Goal: Information Seeking & Learning: Learn about a topic

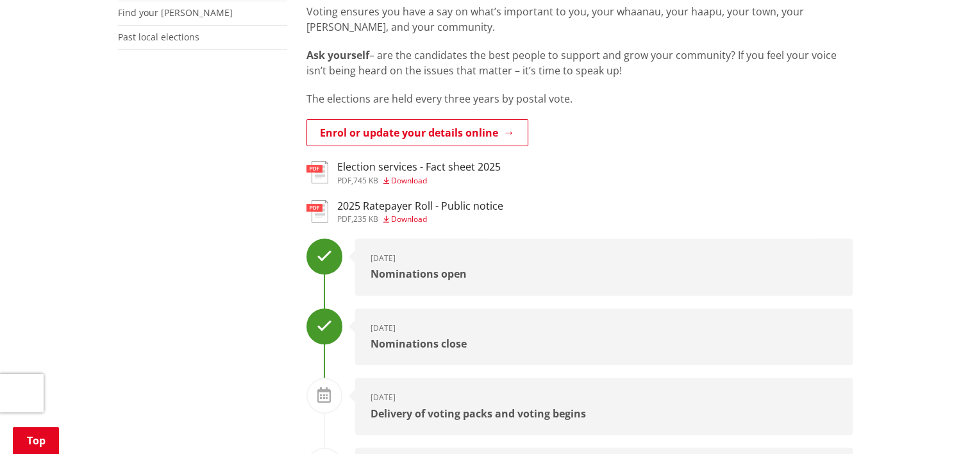
scroll to position [321, 0]
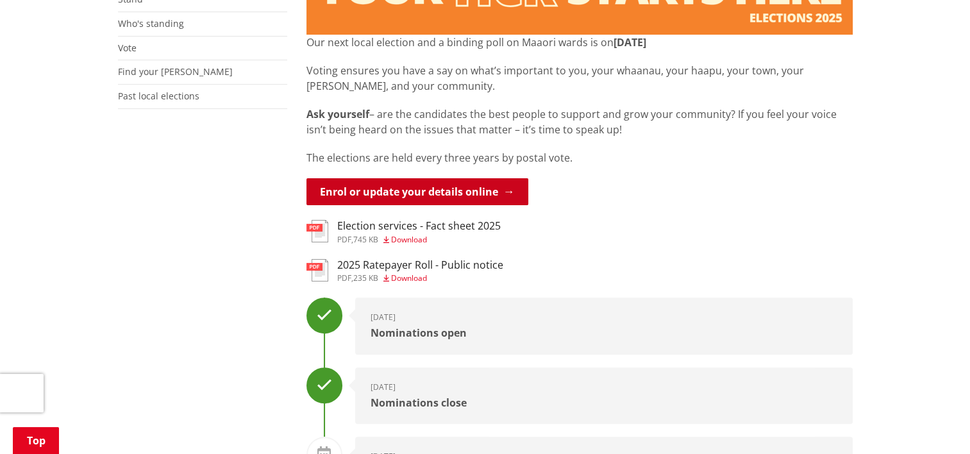
click at [466, 195] on link "Enrol or update your details online" at bounding box center [418, 191] width 222 height 27
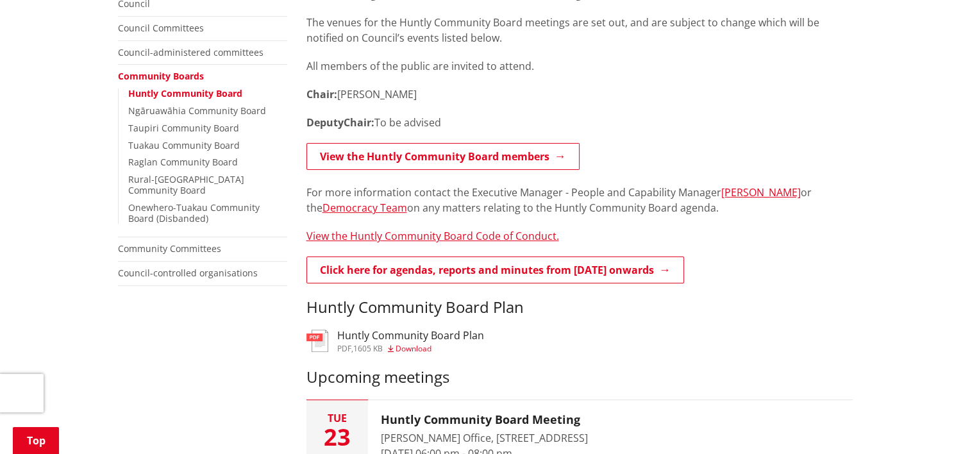
scroll to position [385, 0]
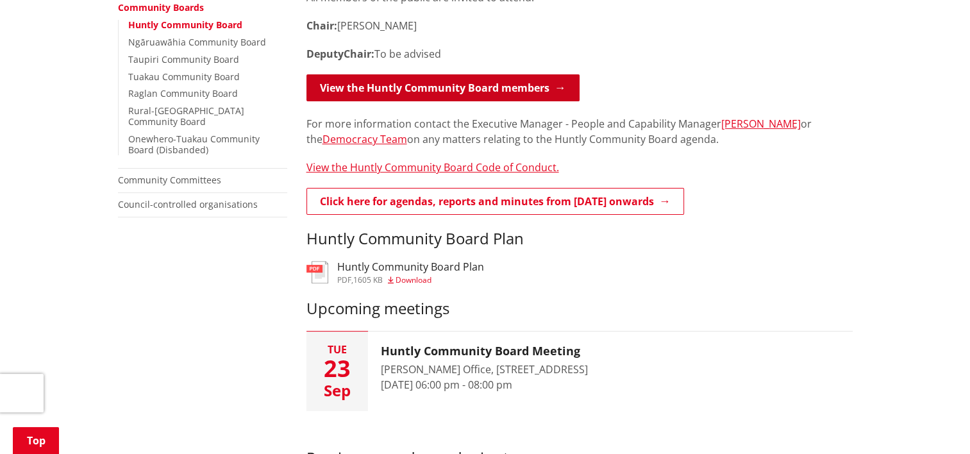
click at [457, 92] on link "View the Huntly Community Board members" at bounding box center [443, 87] width 273 height 27
